Goal: Navigation & Orientation: Find specific page/section

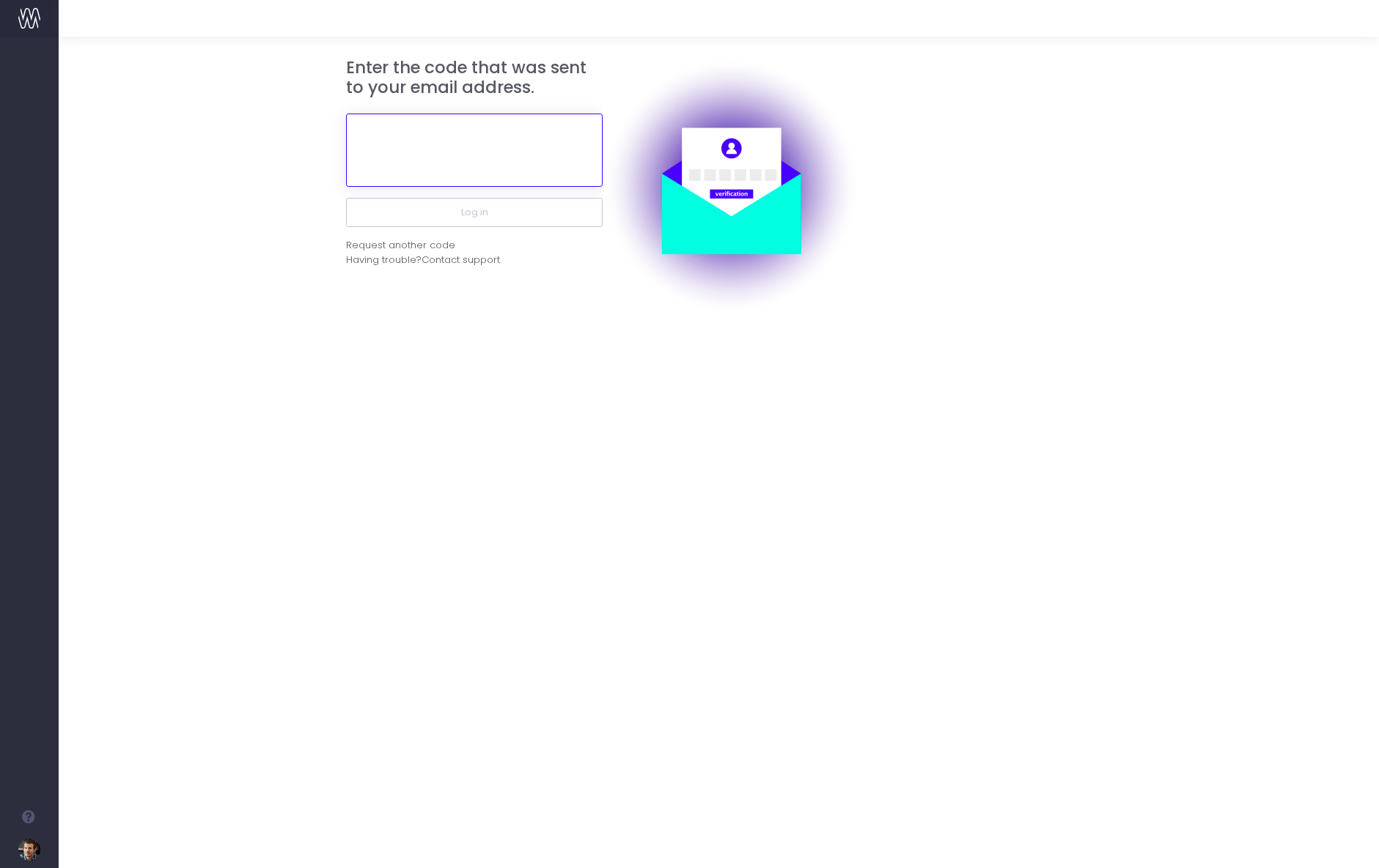
click at [461, 144] on input "text" at bounding box center [474, 150] width 257 height 73
paste input "833432"
type input "833432"
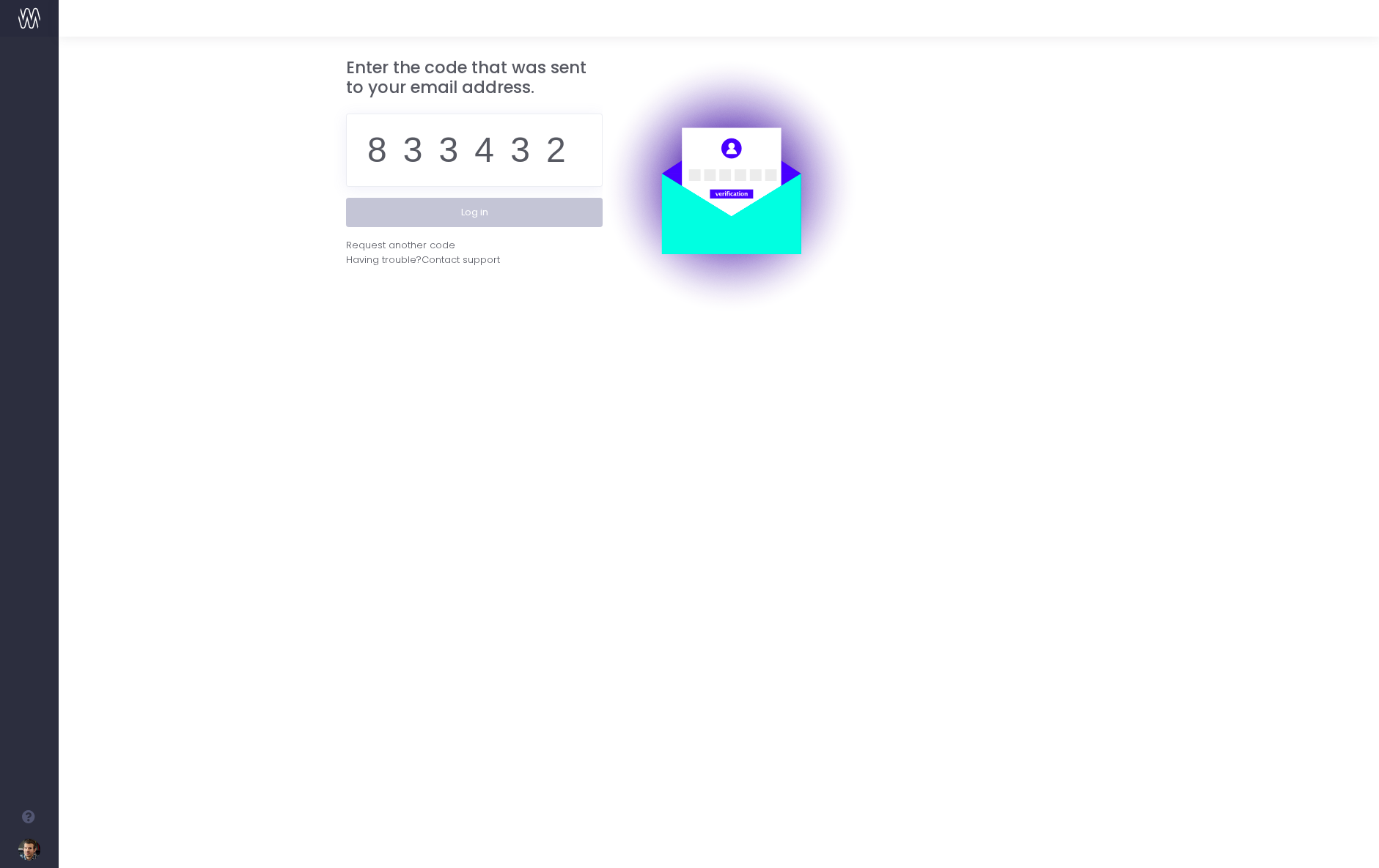
click at [470, 219] on button "Log in" at bounding box center [474, 213] width 257 height 30
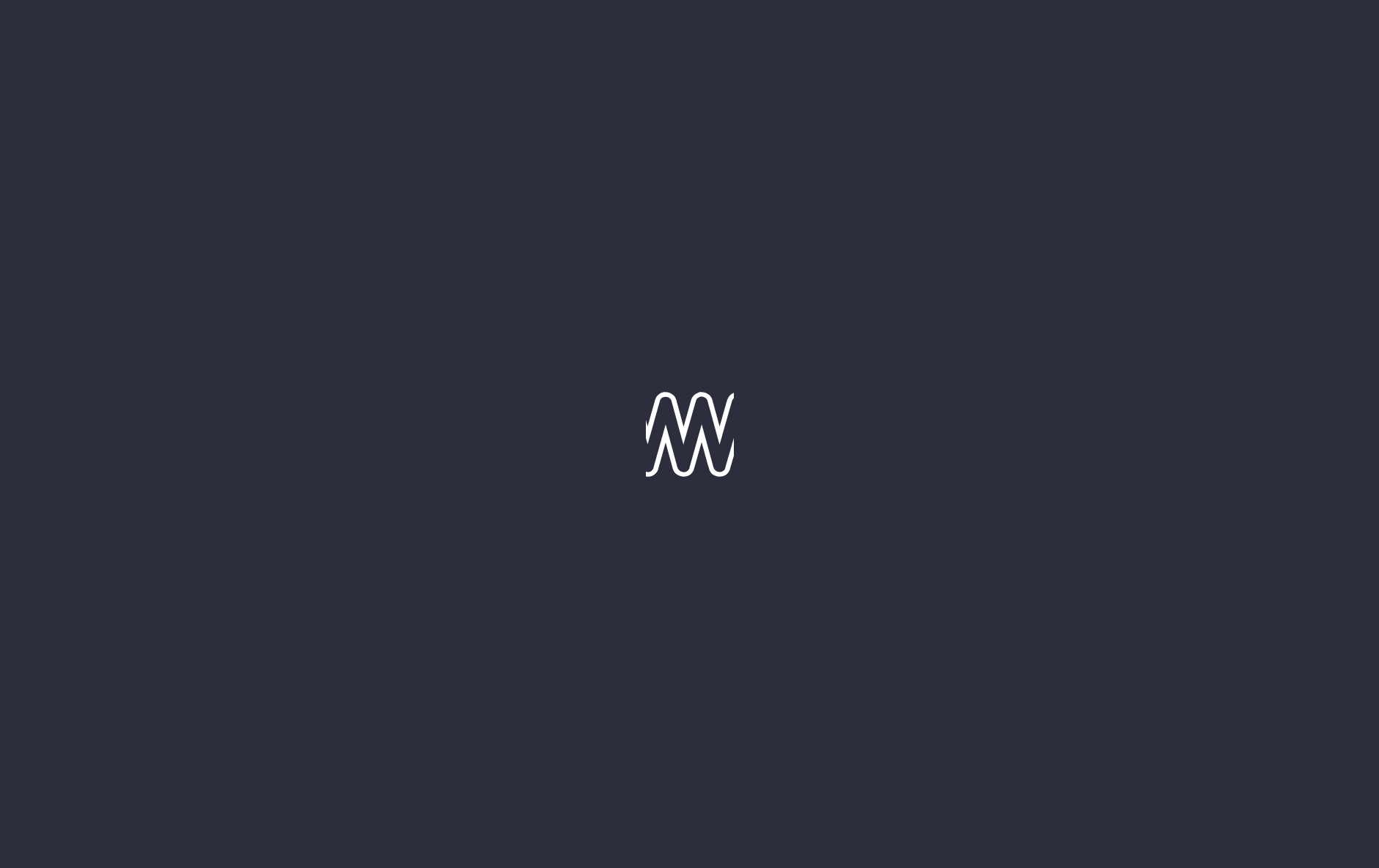
type input "[DATE]"
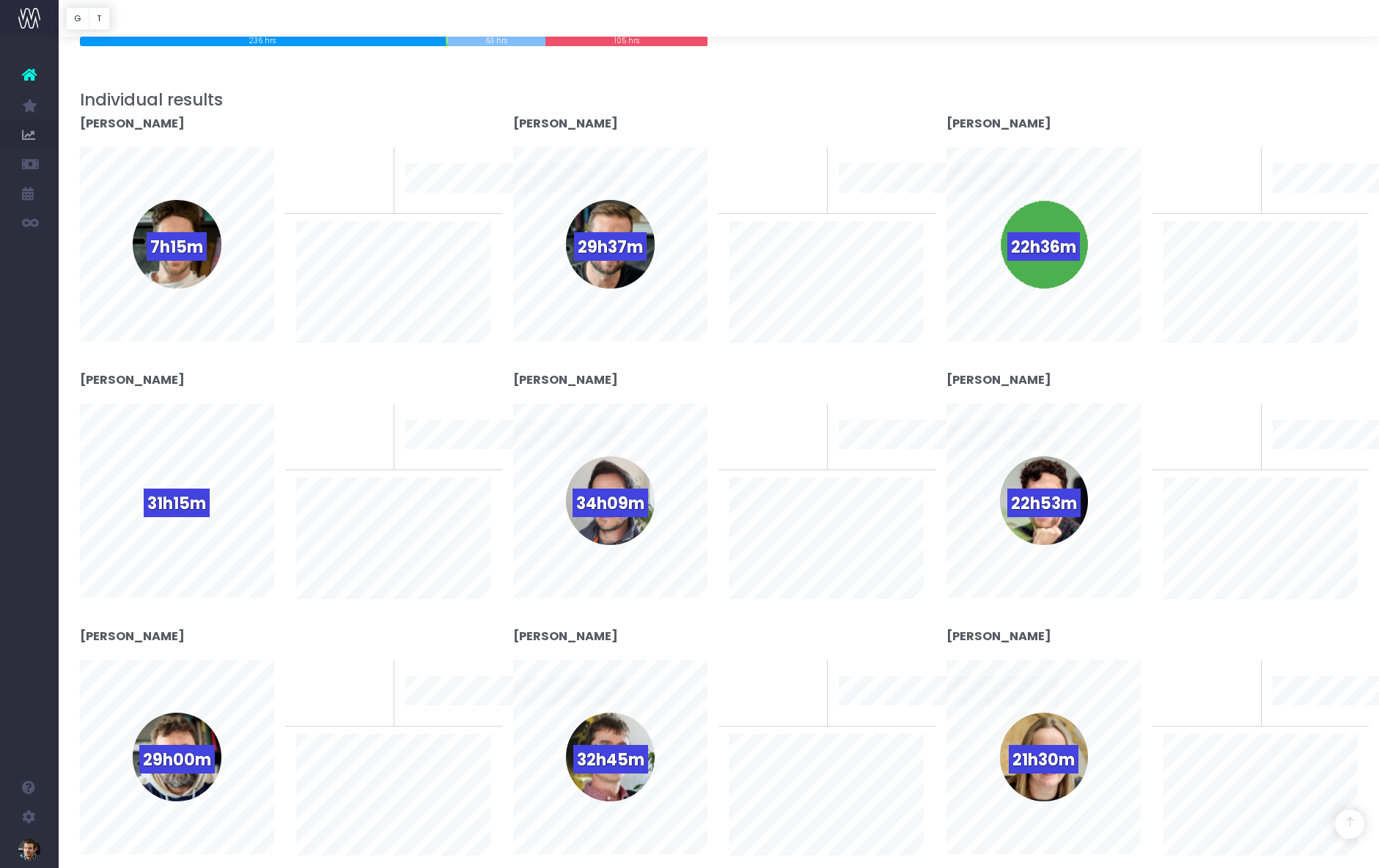
scroll to position [254, 0]
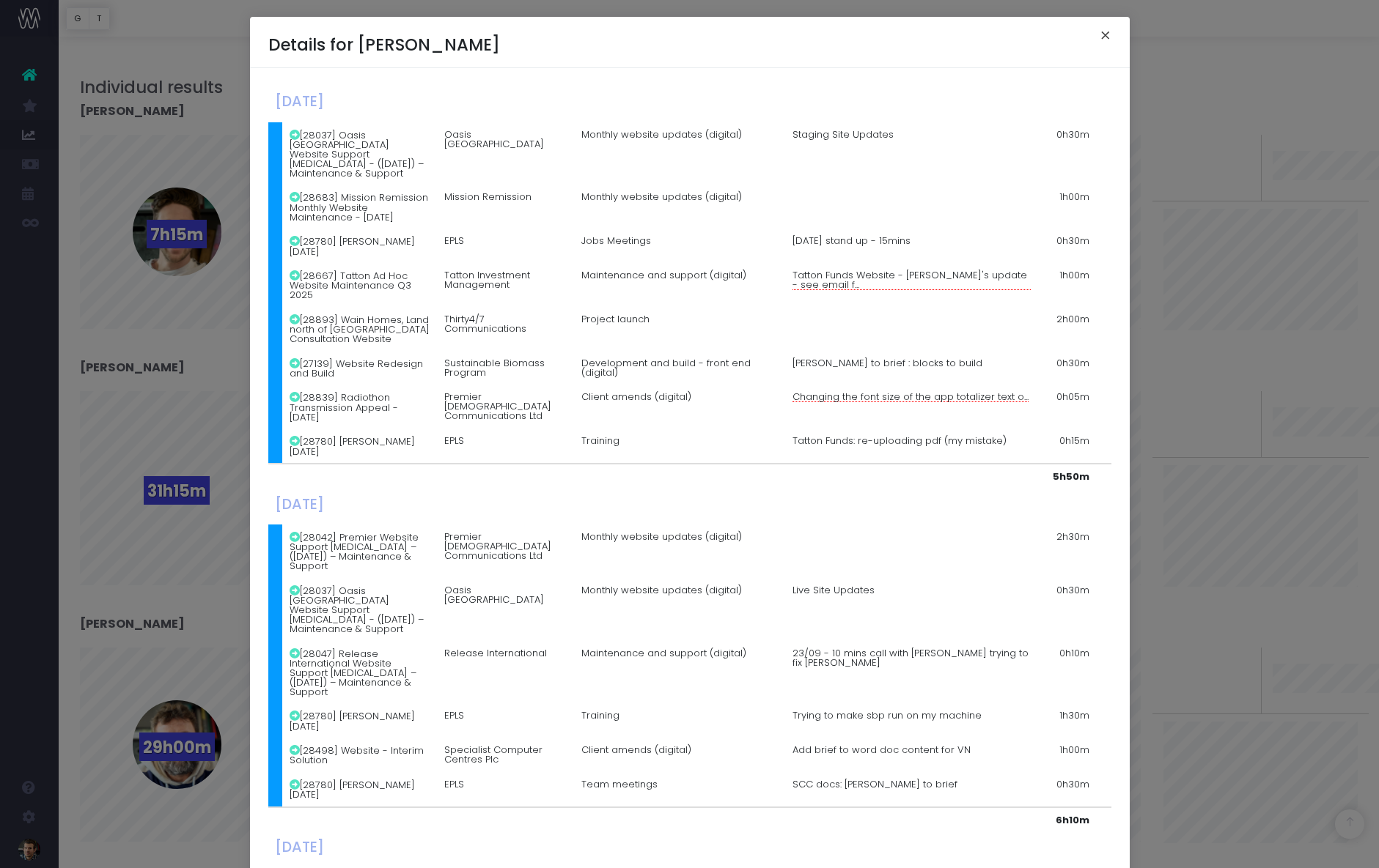
click at [1106, 34] on button "×" at bounding box center [1105, 37] width 31 height 24
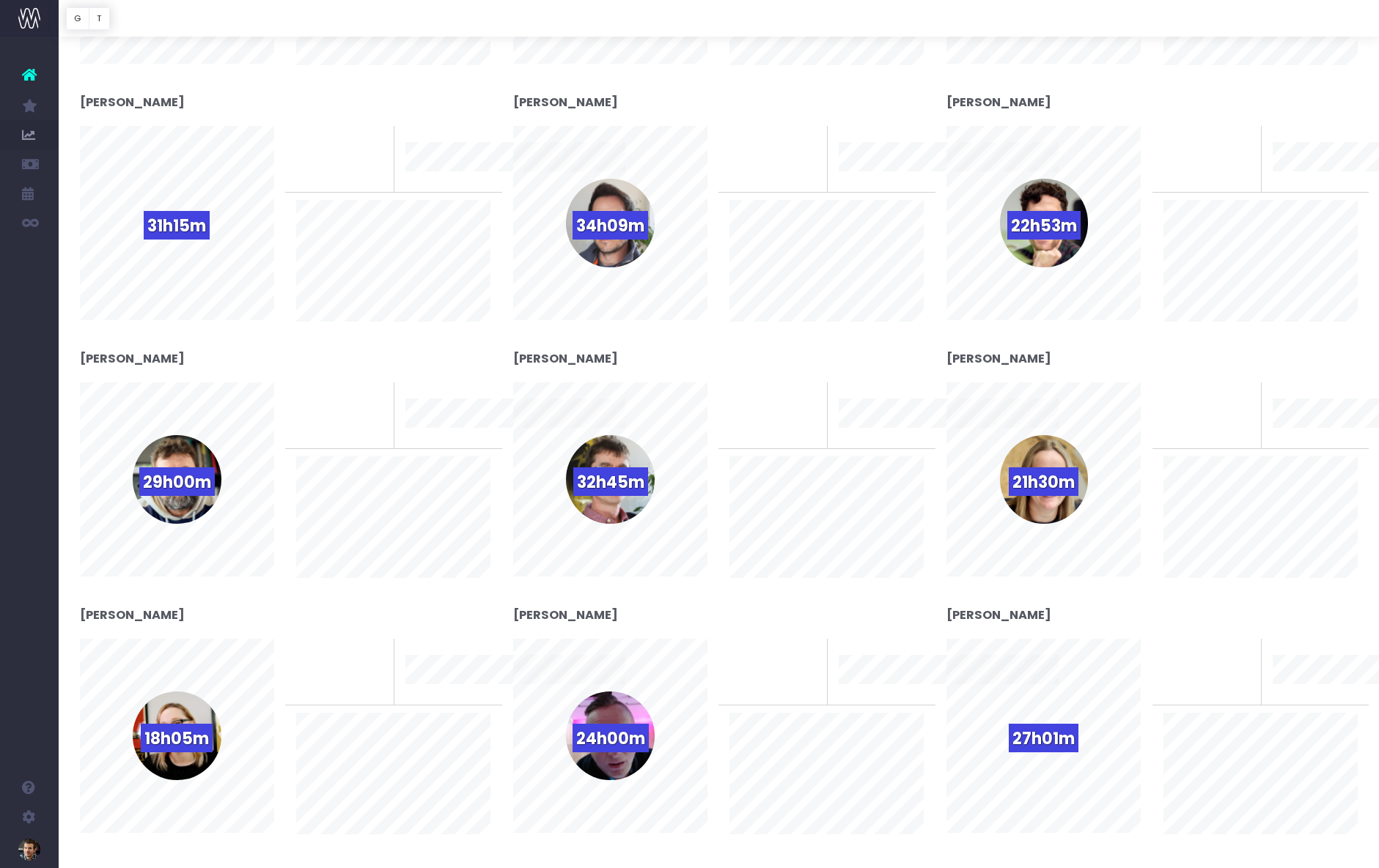
scroll to position [0, 0]
